Goal: Navigation & Orientation: Understand site structure

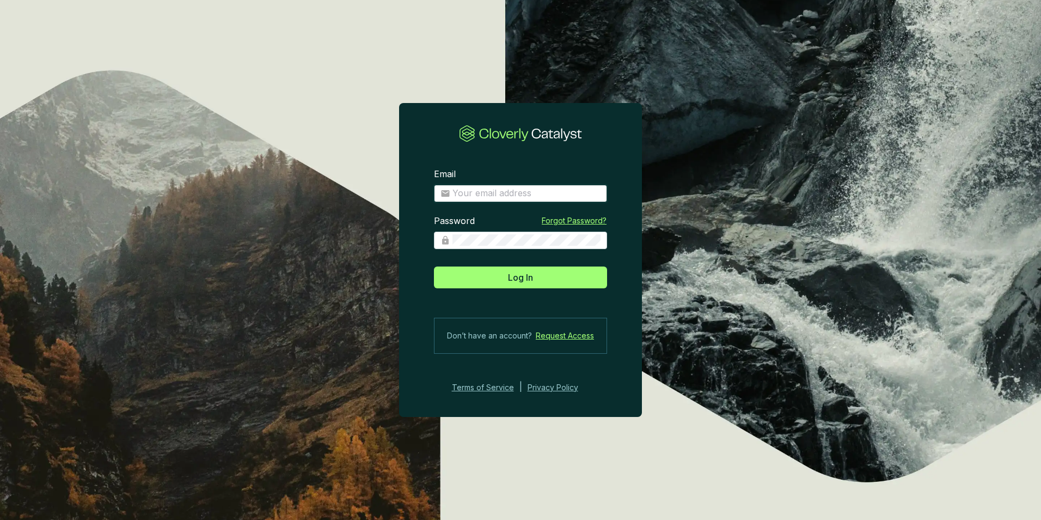
click at [472, 195] on input "Email" at bounding box center [527, 193] width 148 height 12
type input "david@ecometric.co.uk"
click at [528, 271] on span "Log In" at bounding box center [520, 277] width 25 height 13
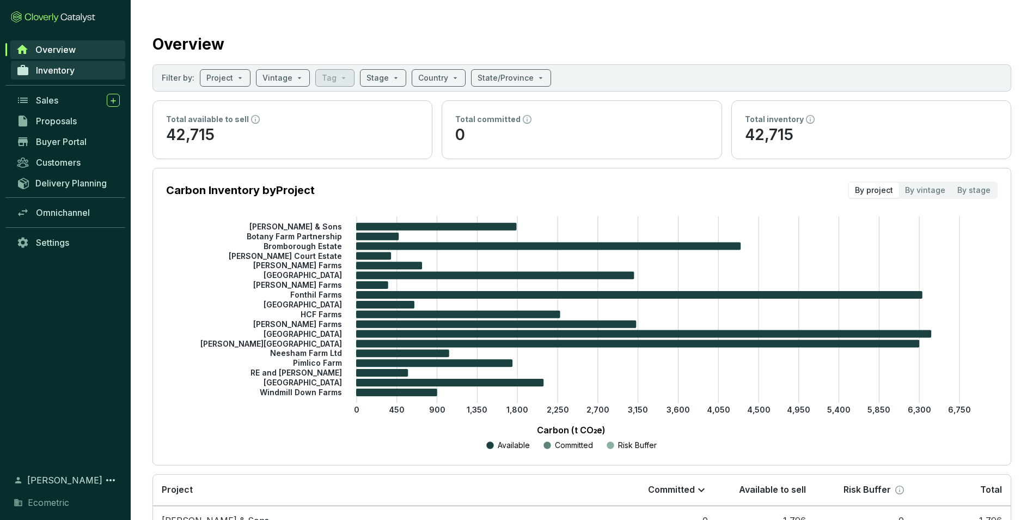
click at [54, 68] on span "Inventory" at bounding box center [55, 70] width 39 height 11
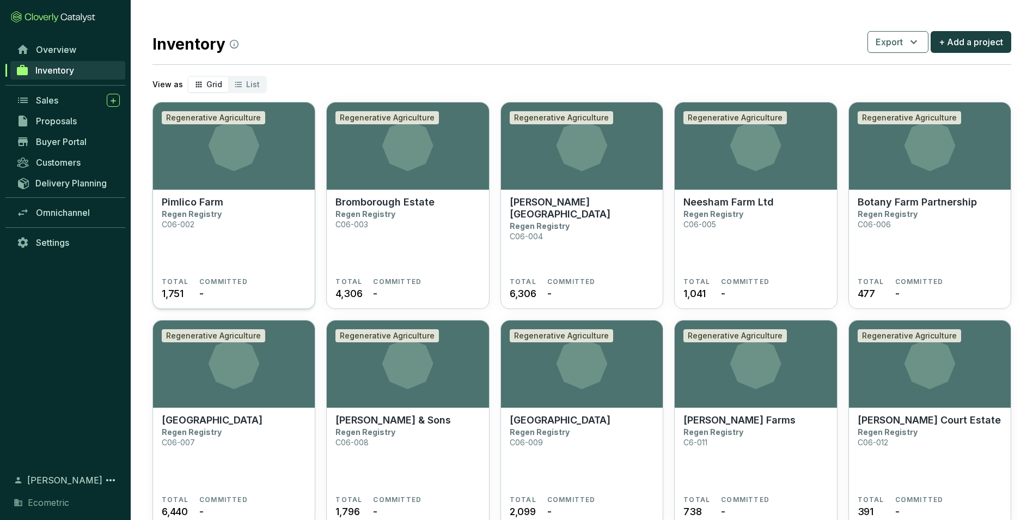
click at [237, 167] on icon at bounding box center [234, 145] width 51 height 51
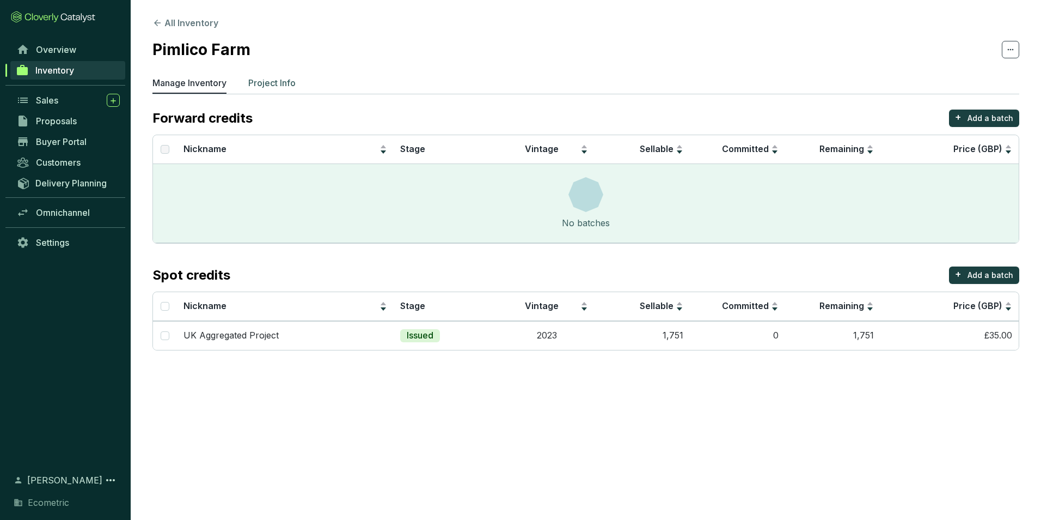
click at [276, 79] on p "Project Info" at bounding box center [271, 82] width 47 height 13
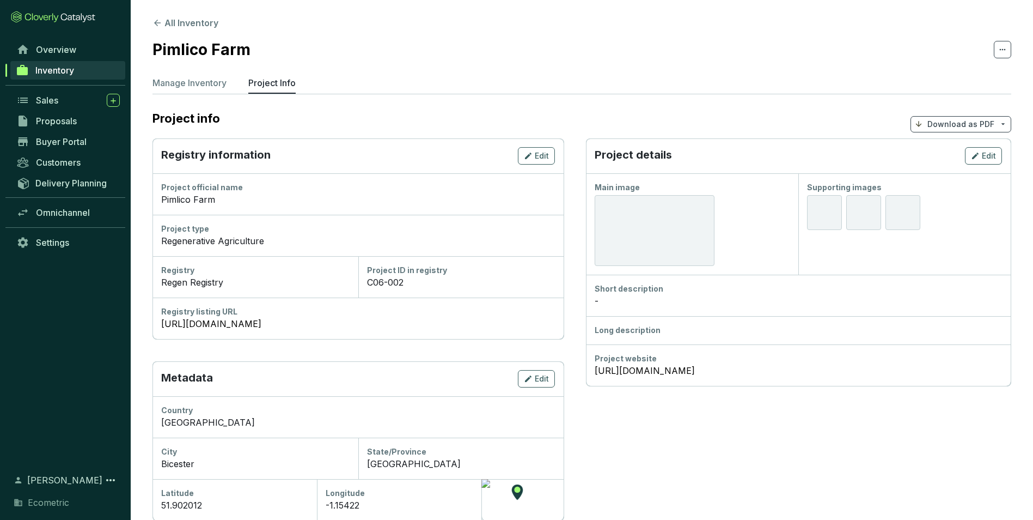
click at [636, 231] on div at bounding box center [655, 230] width 120 height 71
click at [984, 155] on span "Edit" at bounding box center [989, 155] width 14 height 11
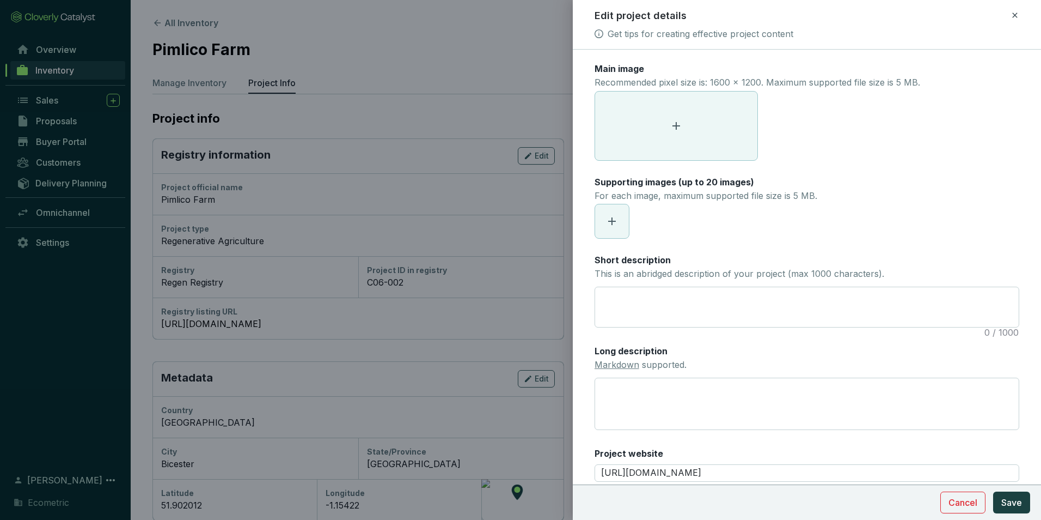
click at [1016, 16] on icon at bounding box center [1015, 15] width 9 height 13
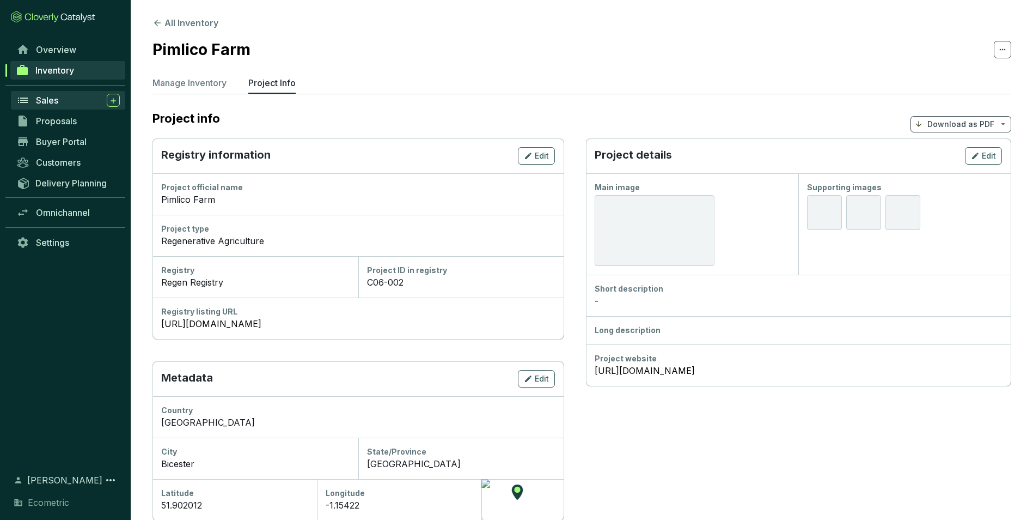
click at [43, 102] on span "Sales" at bounding box center [47, 100] width 22 height 11
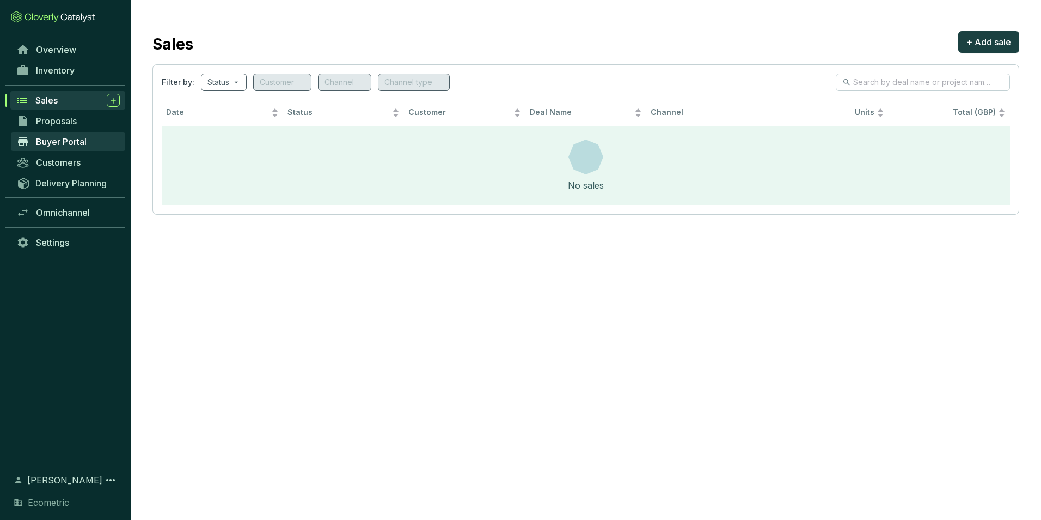
click at [64, 147] on span "Buyer Portal" at bounding box center [61, 141] width 51 height 11
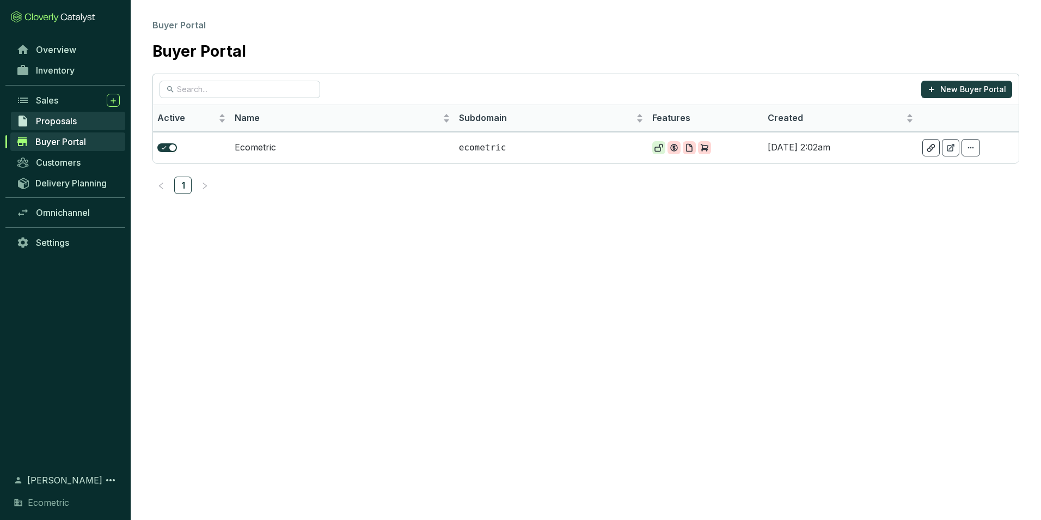
click at [68, 126] on link "Proposals" at bounding box center [68, 121] width 114 height 19
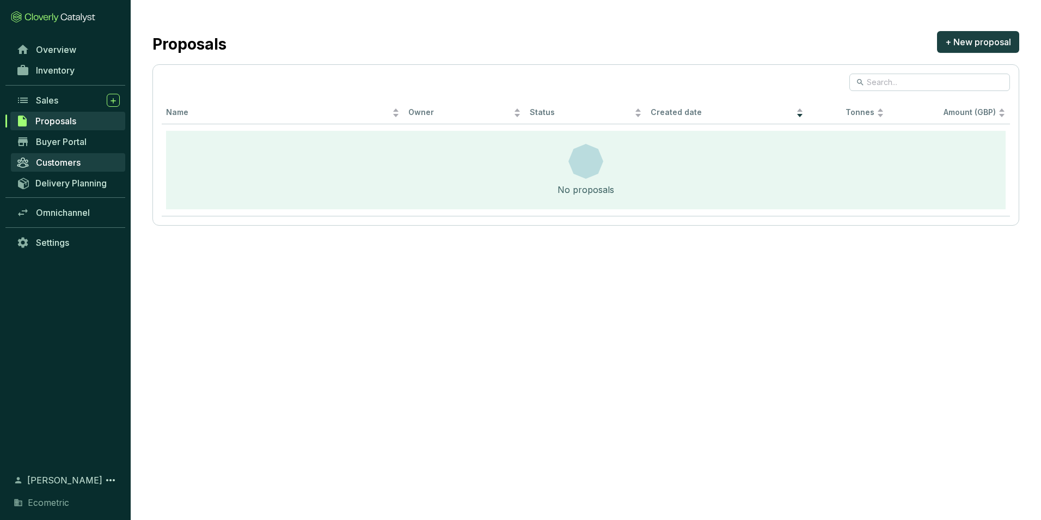
click at [64, 162] on span "Customers" at bounding box center [58, 162] width 45 height 11
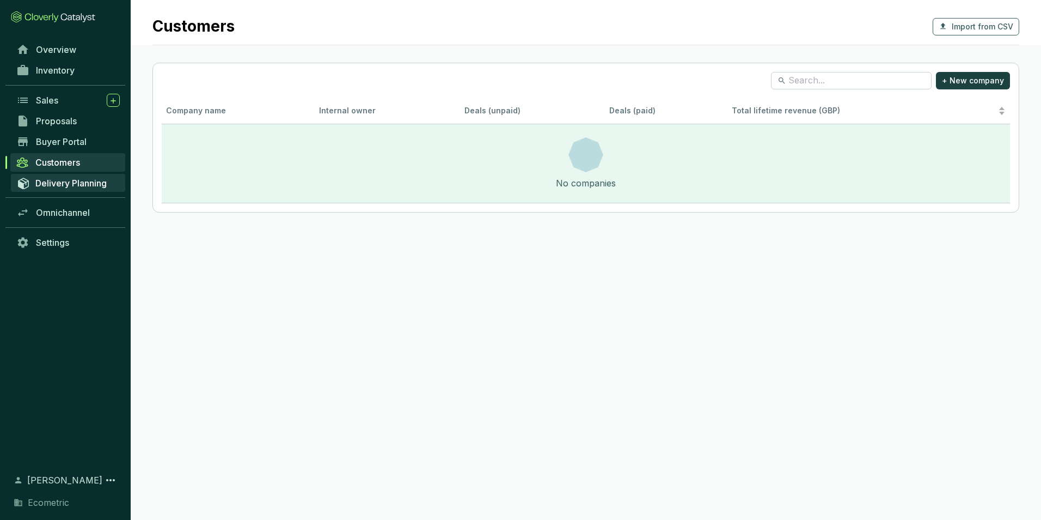
click at [62, 178] on span "Delivery Planning" at bounding box center [70, 183] width 71 height 11
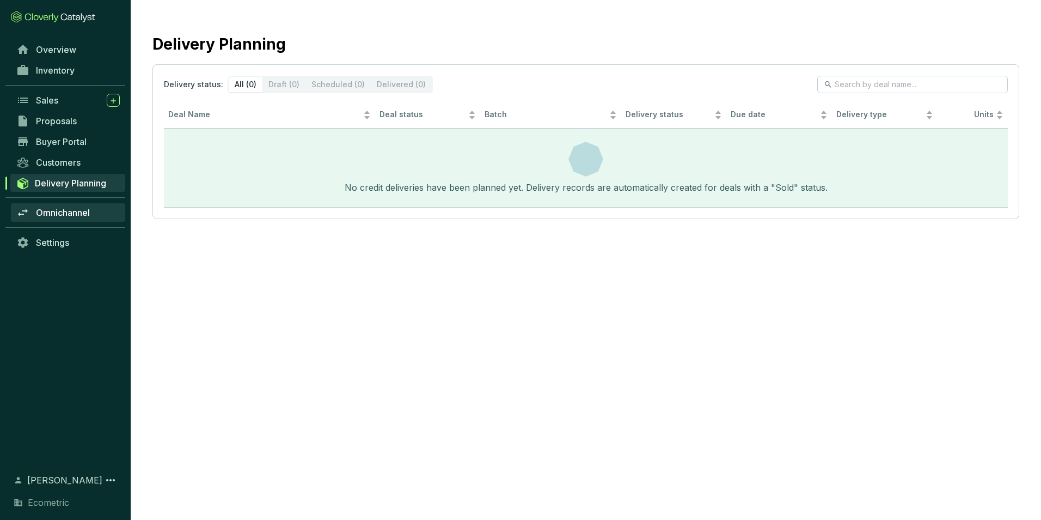
click at [57, 213] on span "Omnichannel" at bounding box center [63, 212] width 54 height 11
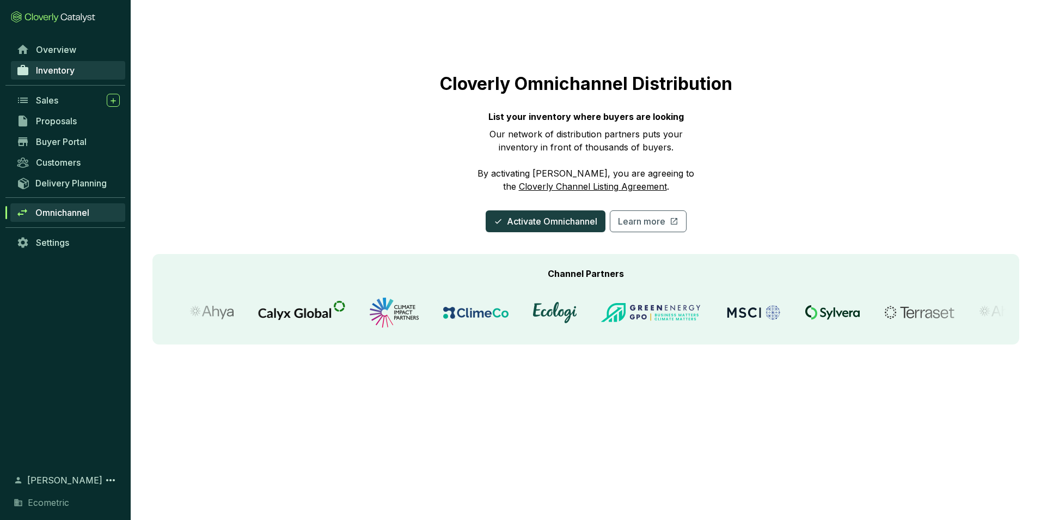
click at [88, 64] on link "Inventory" at bounding box center [68, 70] width 114 height 19
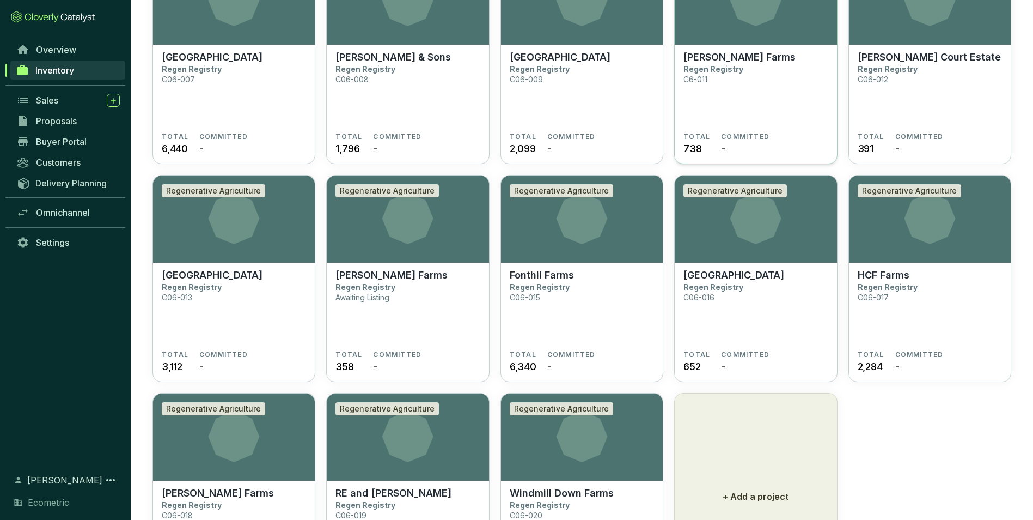
scroll to position [471, 0]
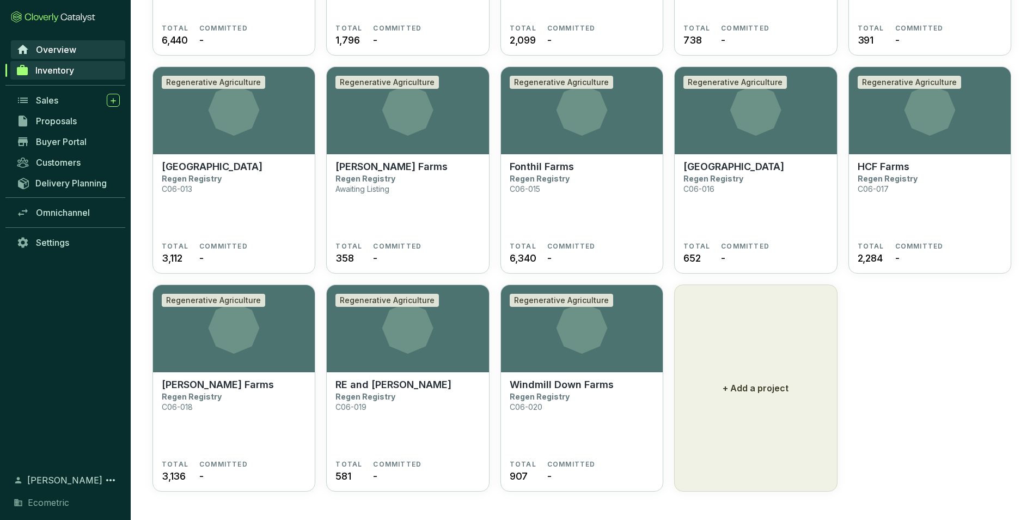
click at [48, 51] on span "Overview" at bounding box center [56, 49] width 40 height 11
